Goal: Navigation & Orientation: Find specific page/section

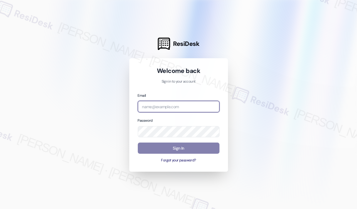
click at [171, 107] on input "email" at bounding box center [179, 106] width 82 height 11
type input "automated-surveys-park_properties-[PERSON_NAME].roles@park_[DOMAIN_NAME]"
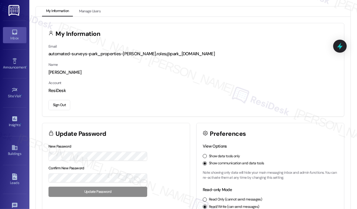
click at [16, 35] on div "Inbox" at bounding box center [14, 38] width 29 height 6
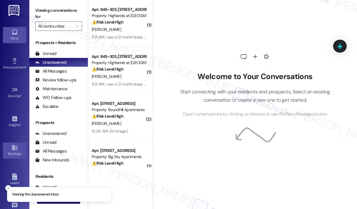
click at [15, 151] on div "Buildings" at bounding box center [14, 154] width 29 height 6
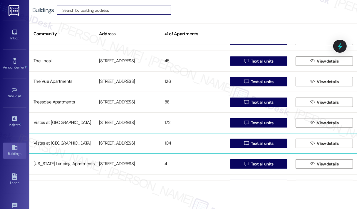
scroll to position [397, 0]
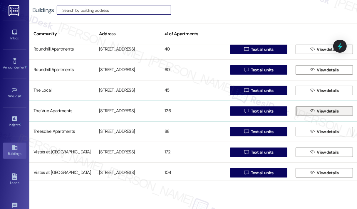
click at [331, 112] on span "View details" at bounding box center [328, 111] width 22 height 6
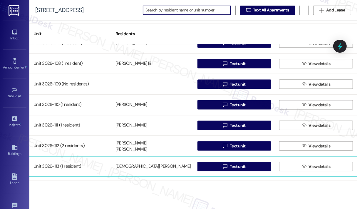
scroll to position [1030, 0]
